Goal: Navigation & Orientation: Go to known website

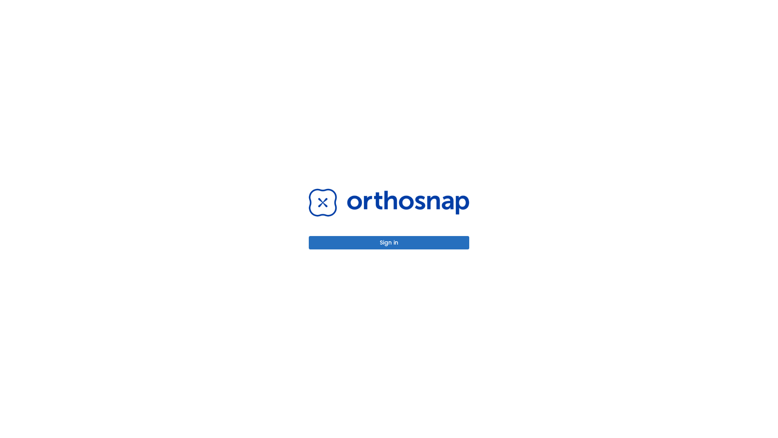
click at [389, 242] on button "Sign in" at bounding box center [389, 242] width 160 height 13
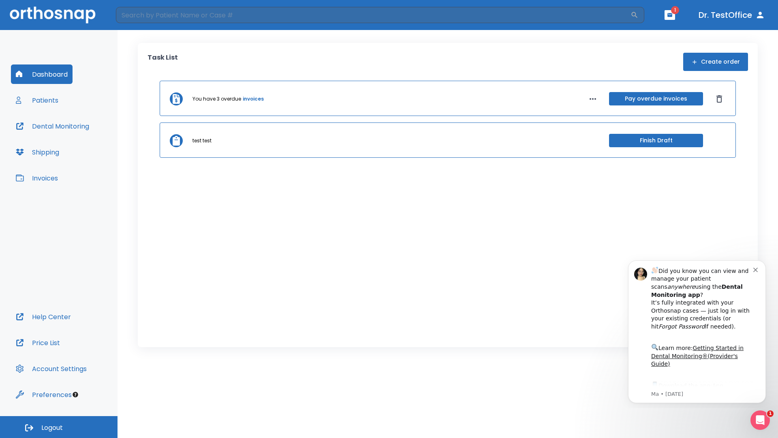
click at [59, 427] on span "Logout" at bounding box center [51, 427] width 21 height 9
